Goal: Task Accomplishment & Management: Use online tool/utility

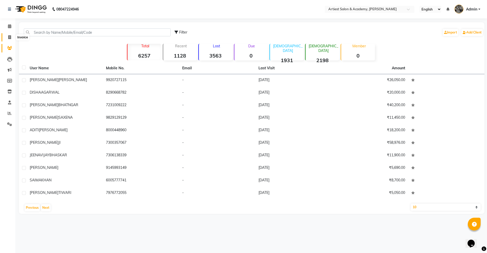
click at [8, 39] on span at bounding box center [9, 38] width 9 height 6
select select "service"
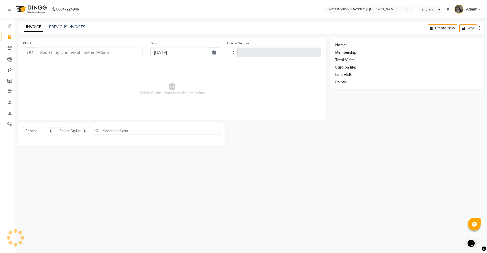
type input "3408"
select select "5123"
click at [69, 26] on link "PREVIOUS INVOICES" at bounding box center [67, 27] width 36 height 5
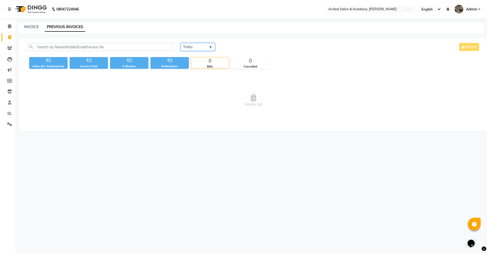
click at [181, 46] on select "[DATE] [DATE] Custom Range" at bounding box center [198, 47] width 34 height 8
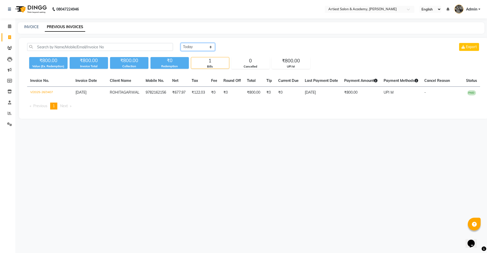
click at [181, 43] on select "[DATE] [DATE] Custom Range" at bounding box center [198, 47] width 34 height 8
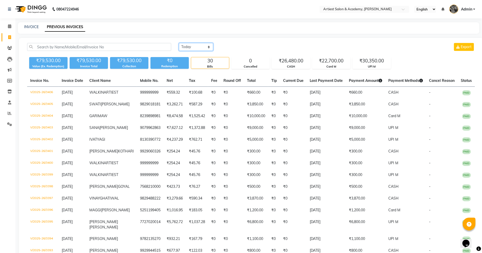
click at [202, 45] on select "[DATE] [DATE] Custom Range" at bounding box center [196, 47] width 34 height 8
select select "[DATE]"
click at [179, 43] on select "[DATE] [DATE] Custom Range" at bounding box center [196, 47] width 34 height 8
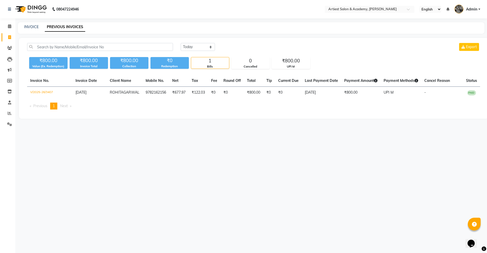
click at [30, 24] on div "INVOICE PREVIOUS INVOICES" at bounding box center [251, 28] width 467 height 12
click at [30, 25] on link "INVOICE" at bounding box center [31, 27] width 15 height 5
select select "5123"
select select "service"
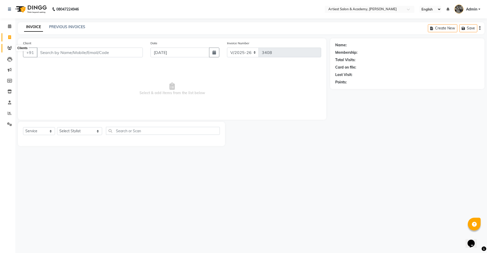
click at [5, 47] on span at bounding box center [9, 48] width 9 height 6
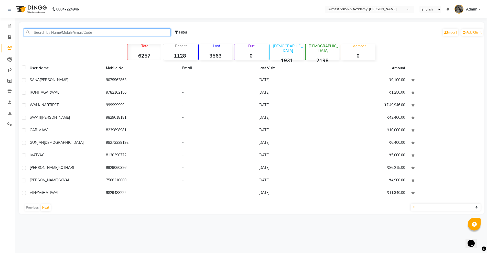
click at [80, 31] on input "text" at bounding box center [97, 32] width 147 height 8
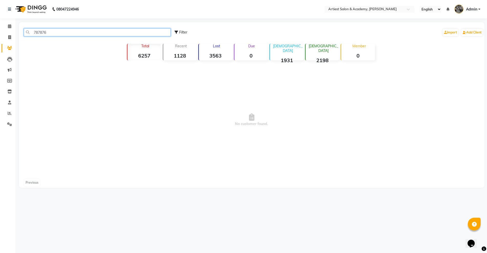
click at [59, 33] on input "787876" at bounding box center [97, 32] width 147 height 8
type input "7"
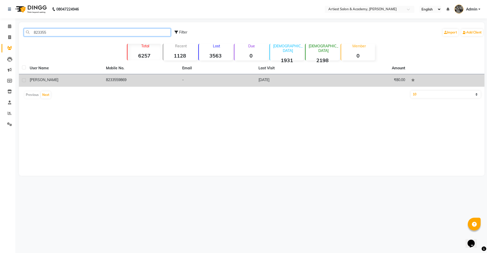
type input "823355"
click at [321, 82] on td "[DATE]" at bounding box center [294, 80] width 76 height 13
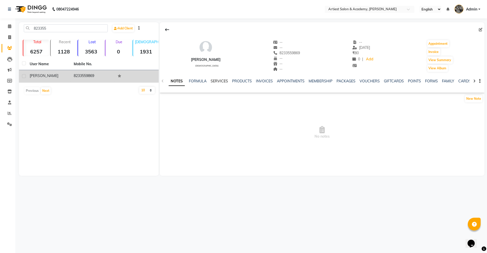
click at [216, 82] on link "SERVICES" at bounding box center [219, 81] width 17 height 5
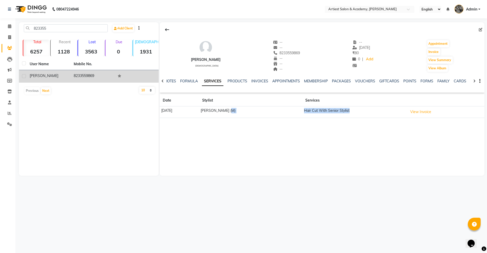
drag, startPoint x: 360, startPoint y: 113, endPoint x: 295, endPoint y: 110, distance: 65.6
click at [295, 110] on tr "[DATE] [PERSON_NAME] (M) Hair Cut With Senior Stylist View Invoice" at bounding box center [322, 113] width 325 height 12
click at [418, 112] on button "View Invoice" at bounding box center [421, 112] width 26 height 8
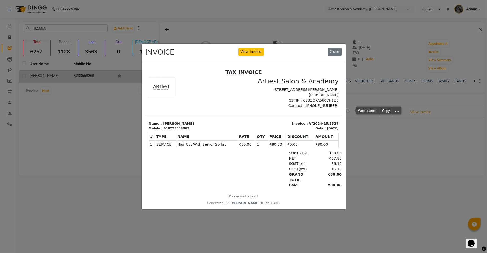
click at [326, 224] on ngb-modal-window "INVOICE View Invoice Close" at bounding box center [243, 126] width 487 height 253
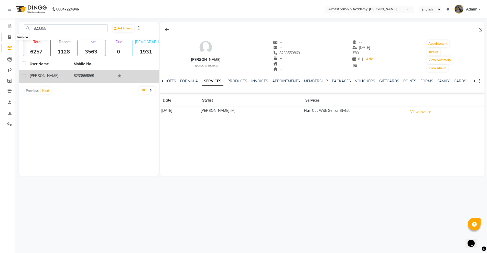
click at [9, 35] on icon at bounding box center [9, 37] width 3 height 4
select select "service"
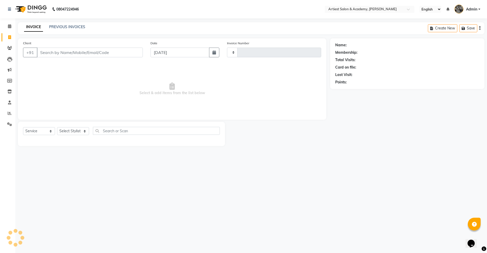
type input "3408"
select select "5123"
